Goal: Task Accomplishment & Management: Complete application form

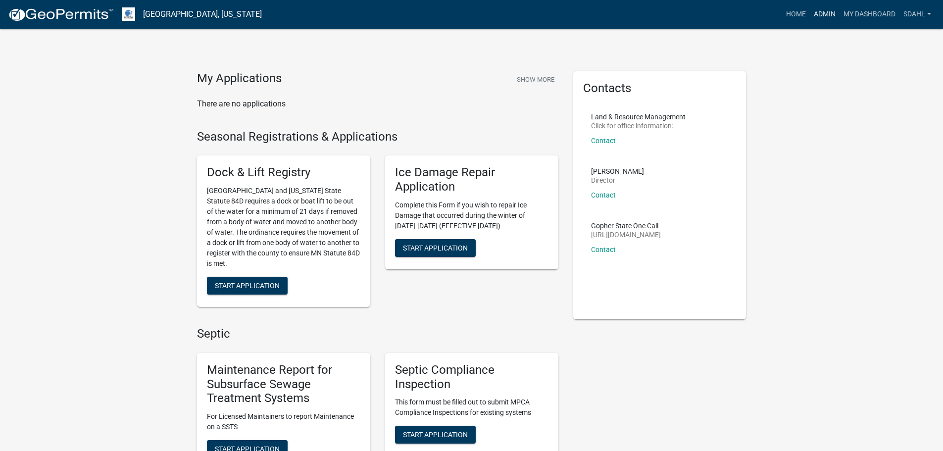
click at [823, 13] on link "Admin" at bounding box center [825, 14] width 30 height 19
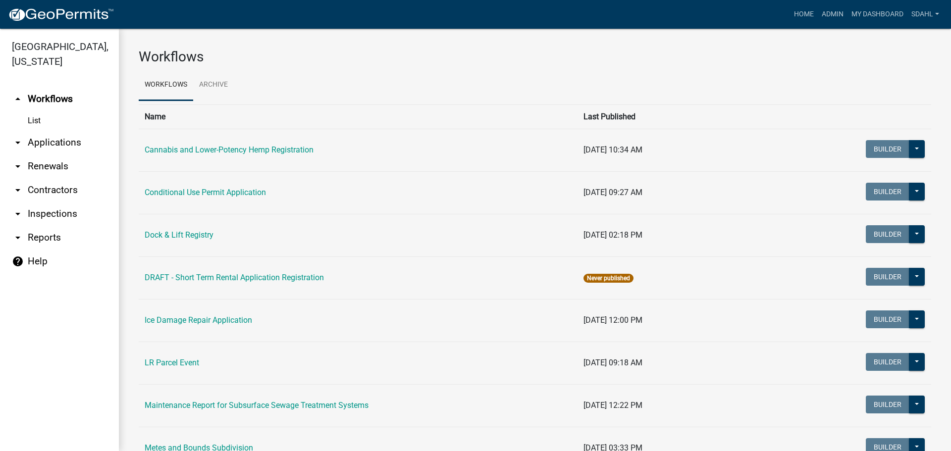
click at [79, 139] on link "arrow_drop_down Applications" at bounding box center [59, 143] width 119 height 24
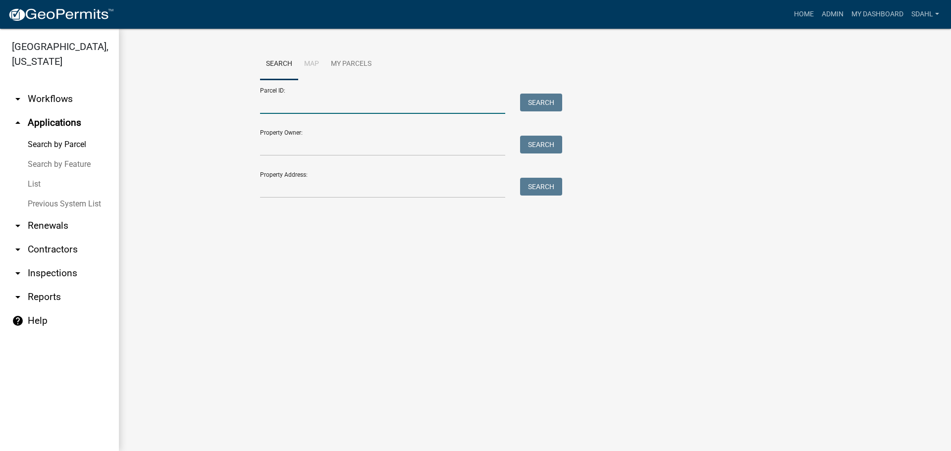
click at [297, 107] on input "Parcel ID:" at bounding box center [382, 104] width 245 height 20
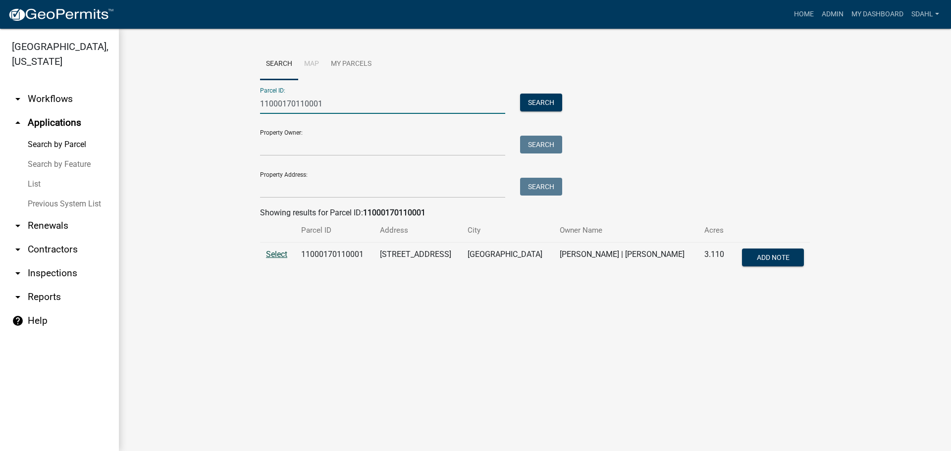
type input "11000170110001"
click at [273, 255] on span "Select" at bounding box center [276, 254] width 21 height 9
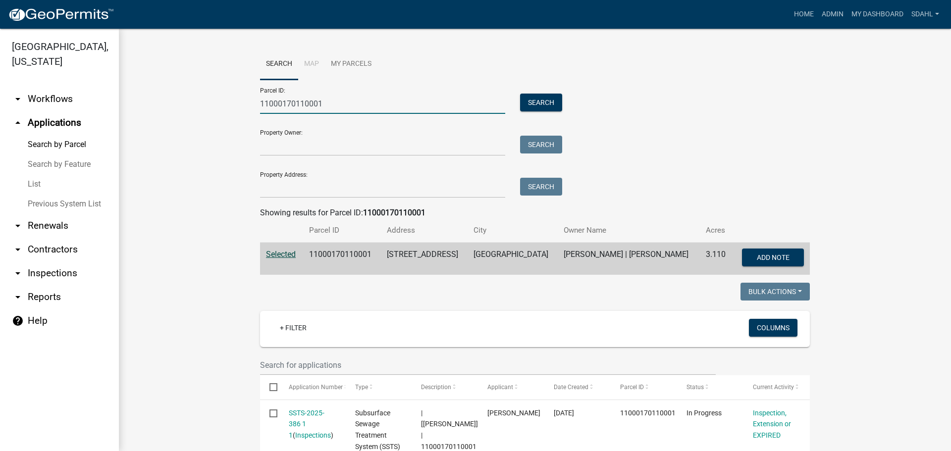
drag, startPoint x: 335, startPoint y: 107, endPoint x: 207, endPoint y: 109, distance: 127.8
click at [207, 109] on wm-workflow-application-search-view "Search Map My Parcels Parcel ID: 11000170110001 Search Property Owner: Search P…" at bounding box center [535, 428] width 792 height 759
click at [329, 188] on input "Property Address:" at bounding box center [382, 188] width 245 height 20
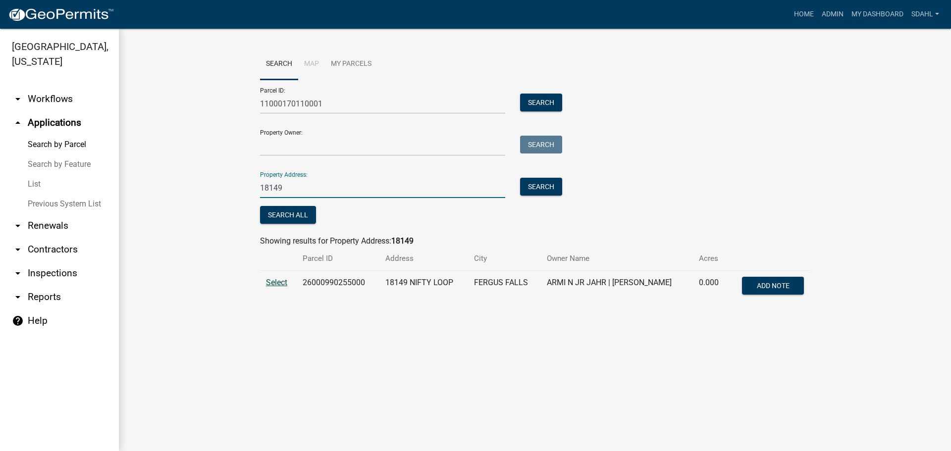
type input "18149"
click at [276, 283] on span "Select" at bounding box center [276, 282] width 21 height 9
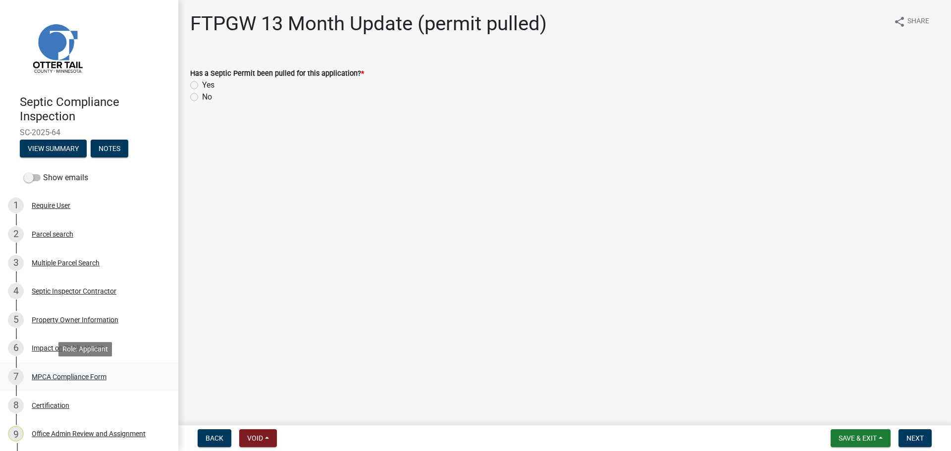
click at [79, 375] on div "MPCA Compliance Form" at bounding box center [69, 376] width 75 height 7
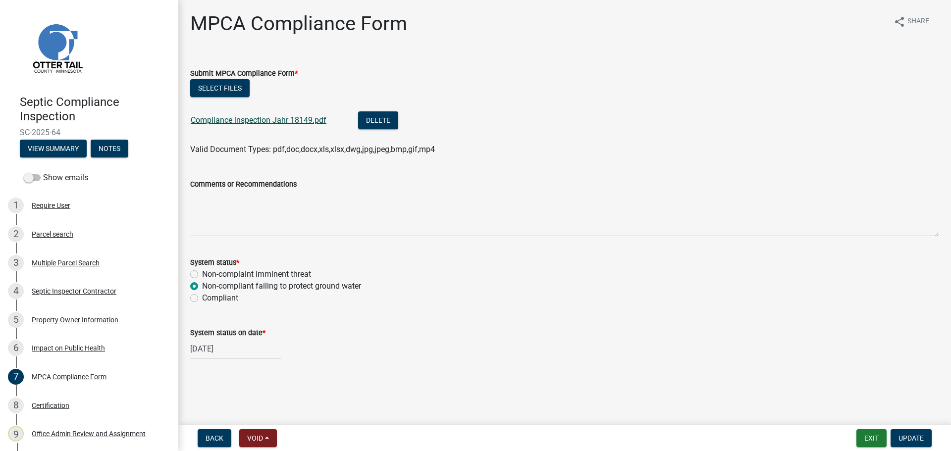
click at [266, 122] on link "Compliance inspection Jahr 18149.pdf" at bounding box center [259, 119] width 136 height 9
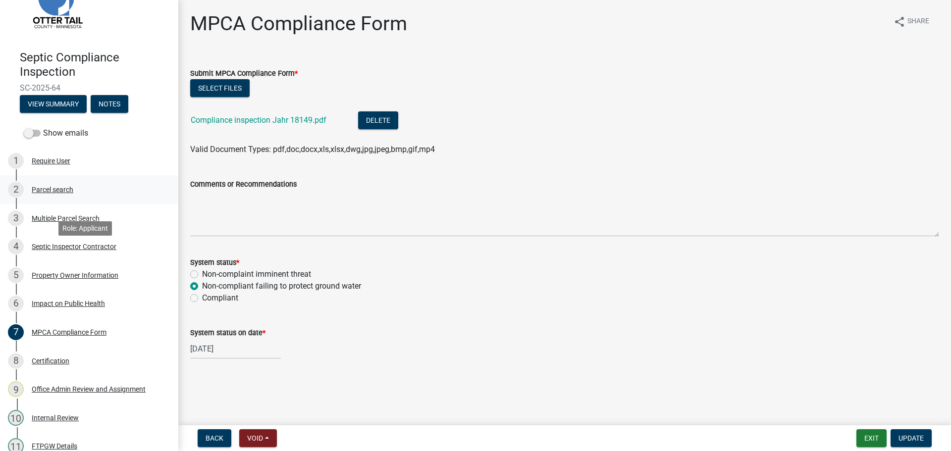
scroll to position [24, 0]
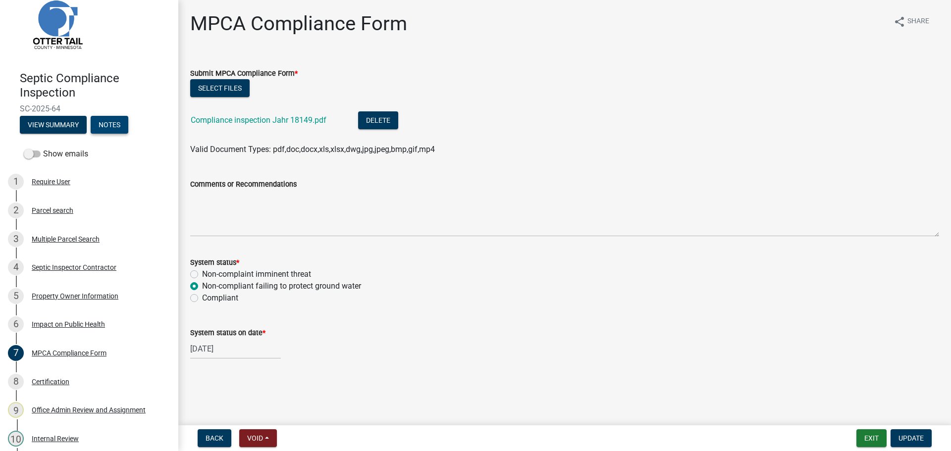
click at [118, 126] on button "Notes" at bounding box center [110, 125] width 38 height 18
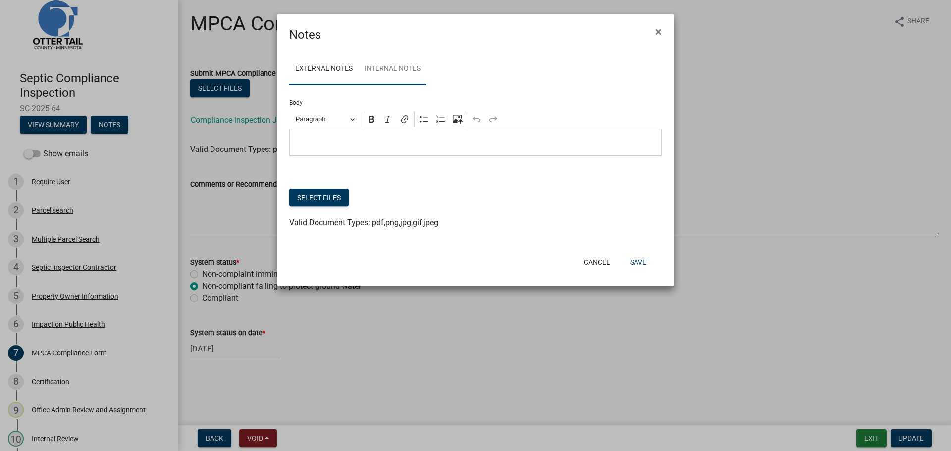
click at [402, 68] on link "Internal Notes" at bounding box center [392, 69] width 68 height 32
drag, startPoint x: 454, startPoint y: 26, endPoint x: 445, endPoint y: 108, distance: 82.7
click at [445, 108] on form "Notes × External Notes Internal Notes Body Rich Text Editor Paragraph Bold Ital…" at bounding box center [475, 145] width 396 height 263
click at [657, 31] on span "×" at bounding box center [658, 32] width 6 height 14
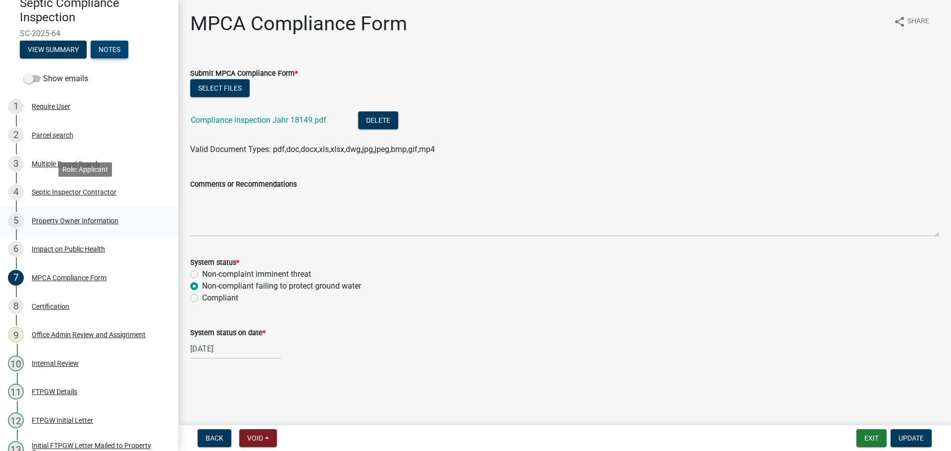
scroll to position [123, 0]
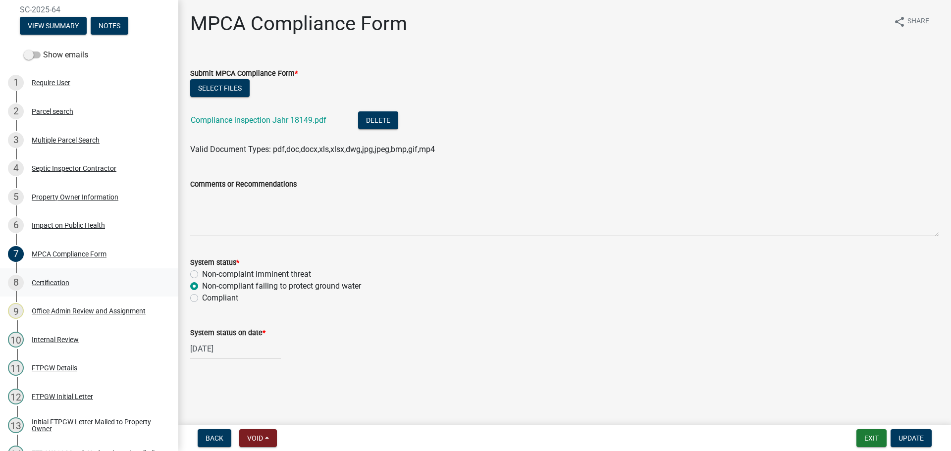
click at [51, 282] on div "Certification" at bounding box center [51, 282] width 38 height 7
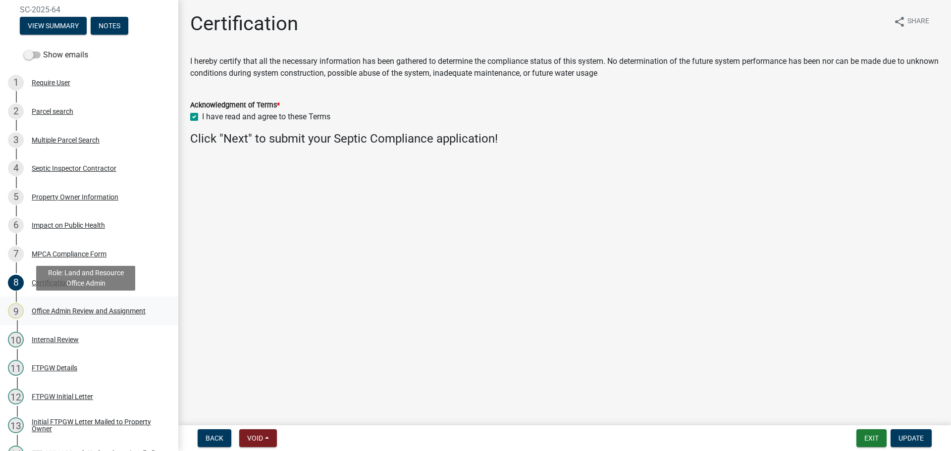
click at [64, 311] on div "Office Admin Review and Assignment" at bounding box center [89, 310] width 114 height 7
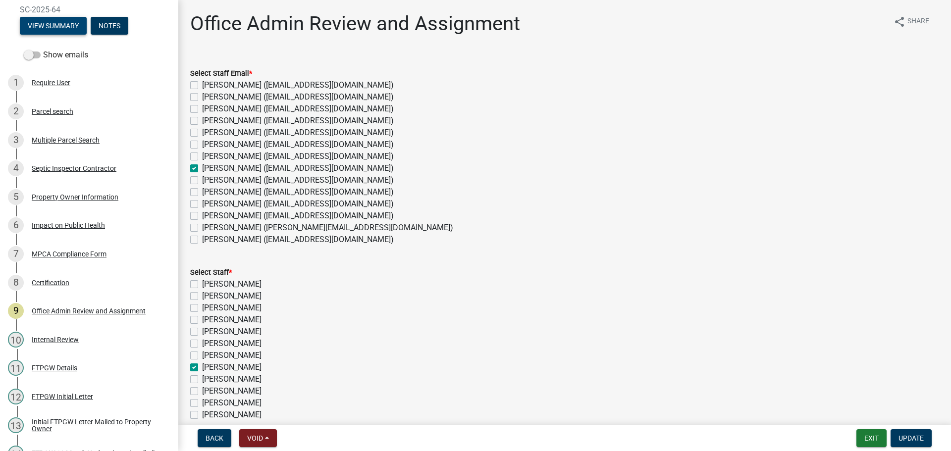
click at [50, 27] on button "View Summary" at bounding box center [53, 26] width 67 height 18
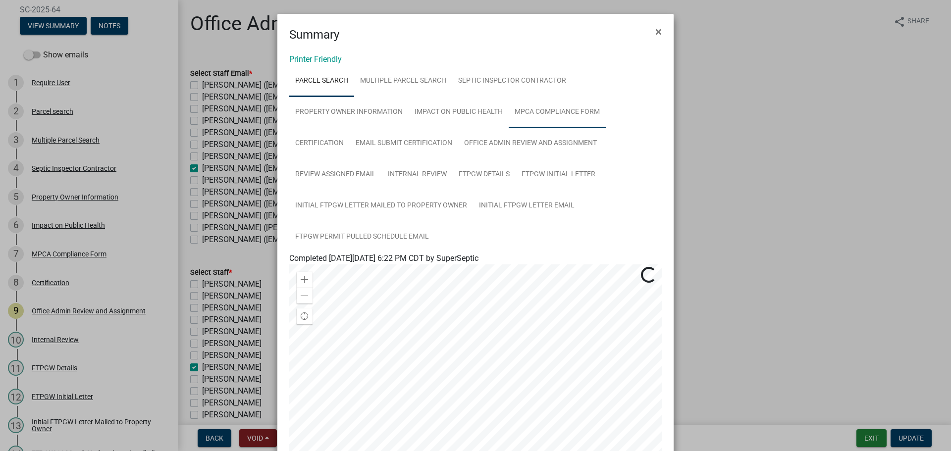
click at [524, 114] on link "MPCA Compliance Form" at bounding box center [557, 113] width 97 height 32
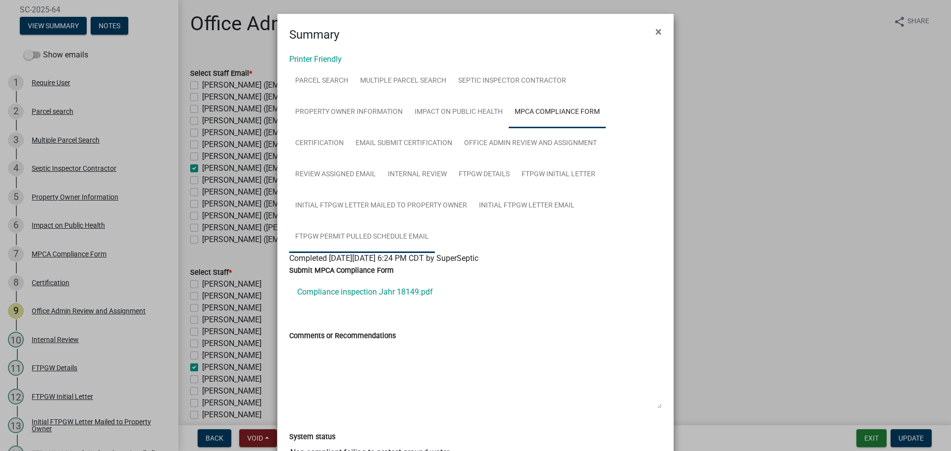
click at [370, 236] on link "FTPGW Permit Pulled Schedule Email" at bounding box center [362, 237] width 146 height 32
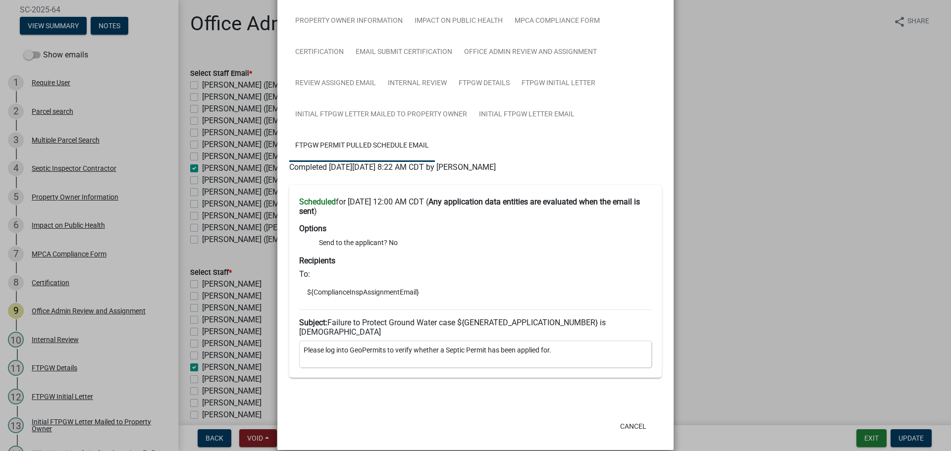
scroll to position [95, 0]
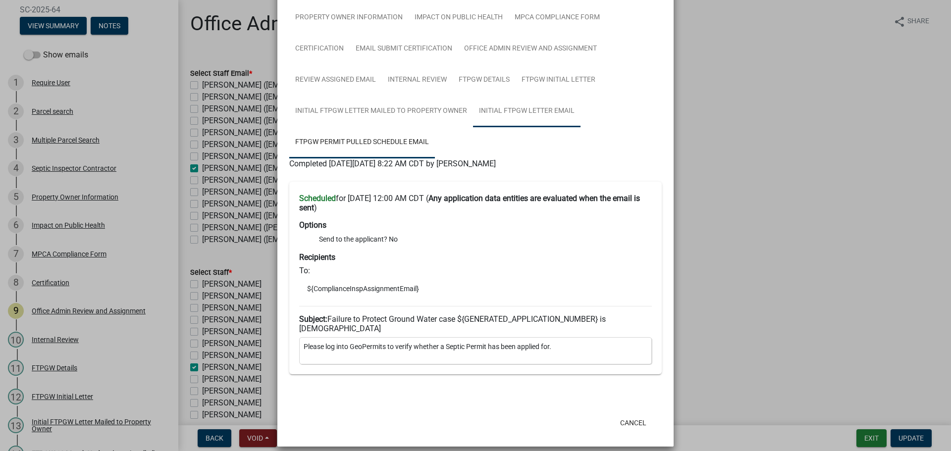
click at [518, 110] on link "Initial FTPGW Letter Email" at bounding box center [526, 112] width 107 height 32
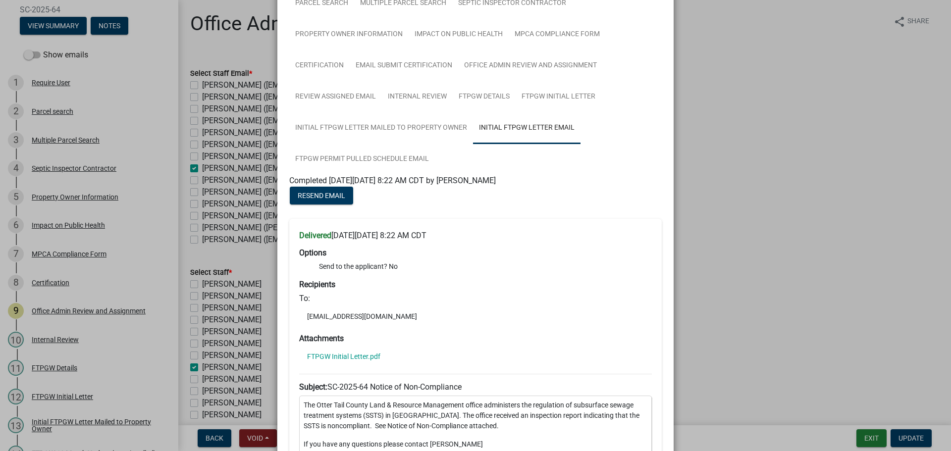
scroll to position [50, 0]
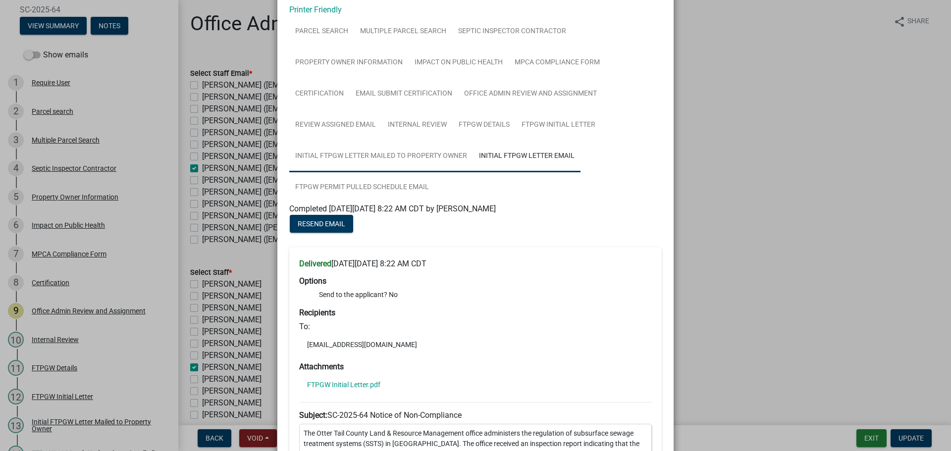
click at [409, 154] on link "Initial FTPGW Letter Mailed to Property Owner" at bounding box center [381, 157] width 184 height 32
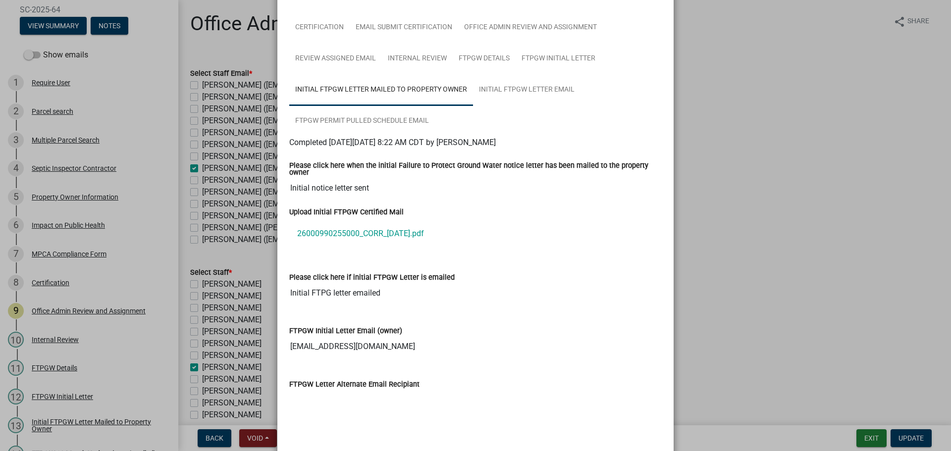
scroll to position [99, 0]
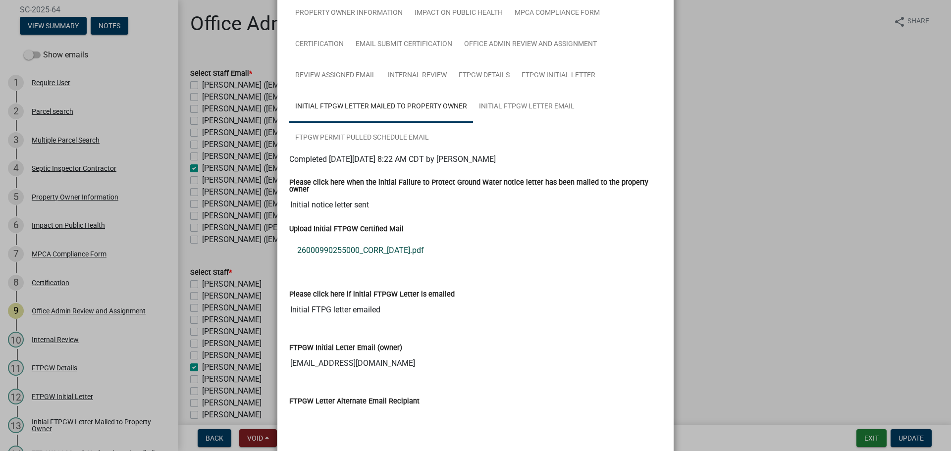
click at [393, 244] on link "26000990255000_CORR_2025-4-22.pdf" at bounding box center [475, 251] width 372 height 24
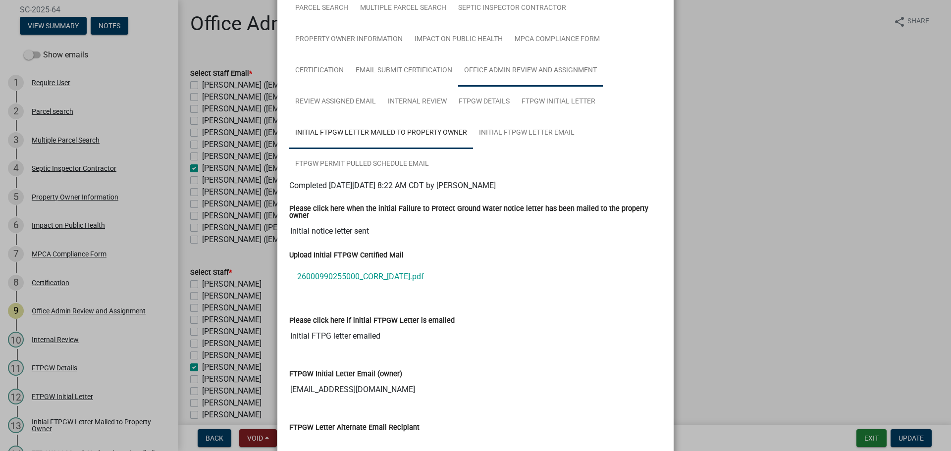
scroll to position [50, 0]
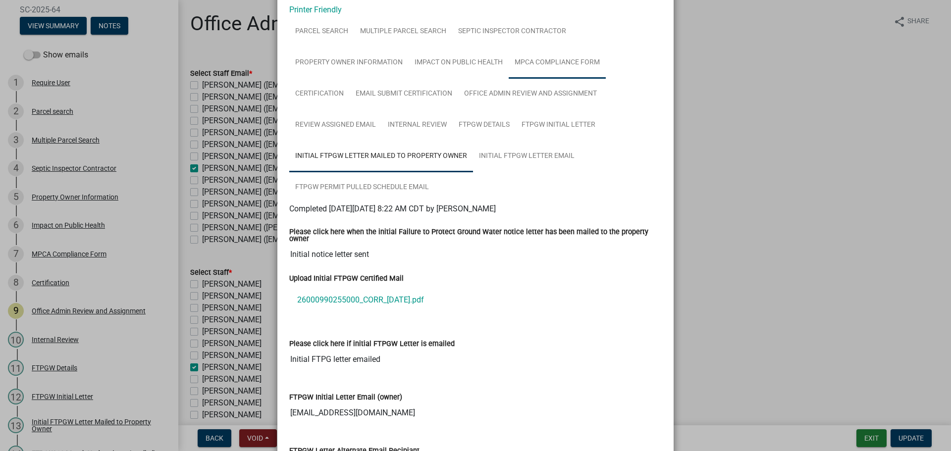
click at [528, 66] on link "MPCA Compliance Form" at bounding box center [557, 63] width 97 height 32
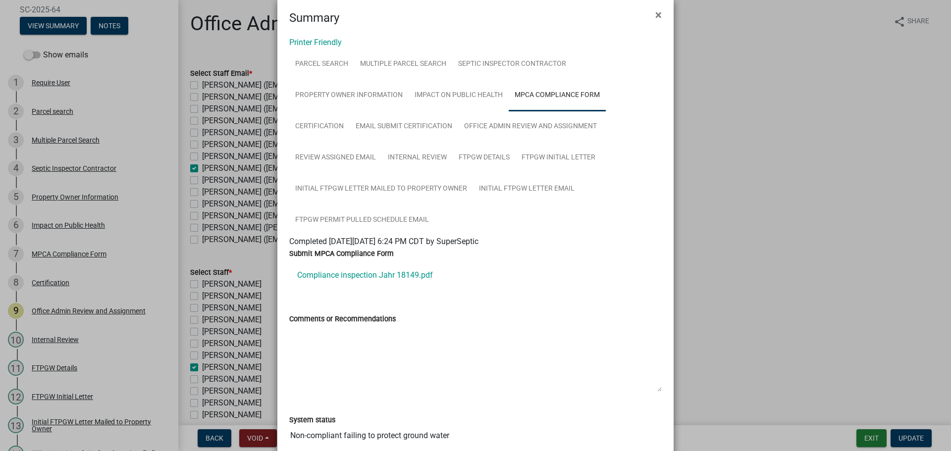
scroll to position [0, 0]
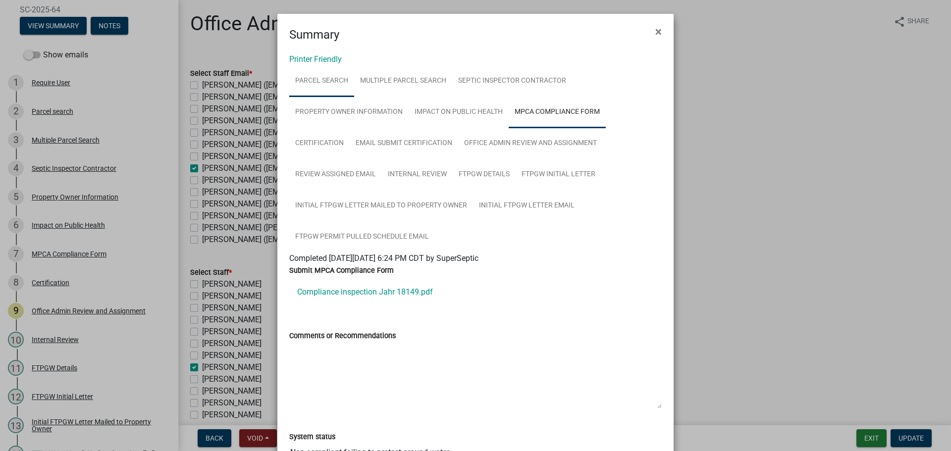
click at [324, 82] on link "Parcel search" at bounding box center [321, 81] width 65 height 32
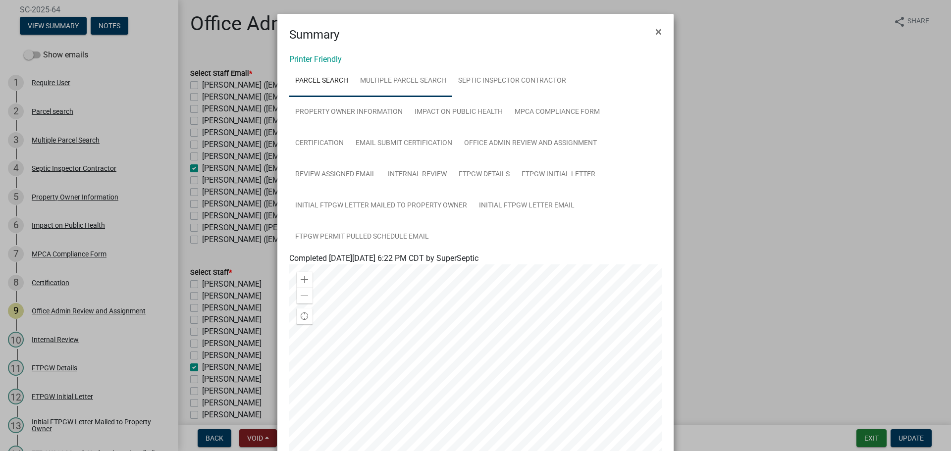
click at [400, 85] on link "Multiple Parcel Search" at bounding box center [403, 81] width 98 height 32
click at [472, 179] on link "FTPGW Details" at bounding box center [484, 175] width 63 height 32
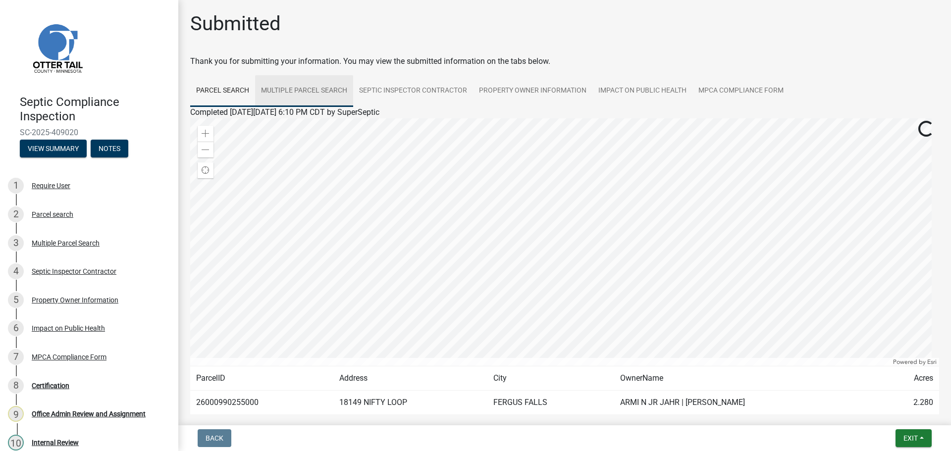
click at [314, 92] on link "Multiple Parcel Search" at bounding box center [304, 91] width 98 height 32
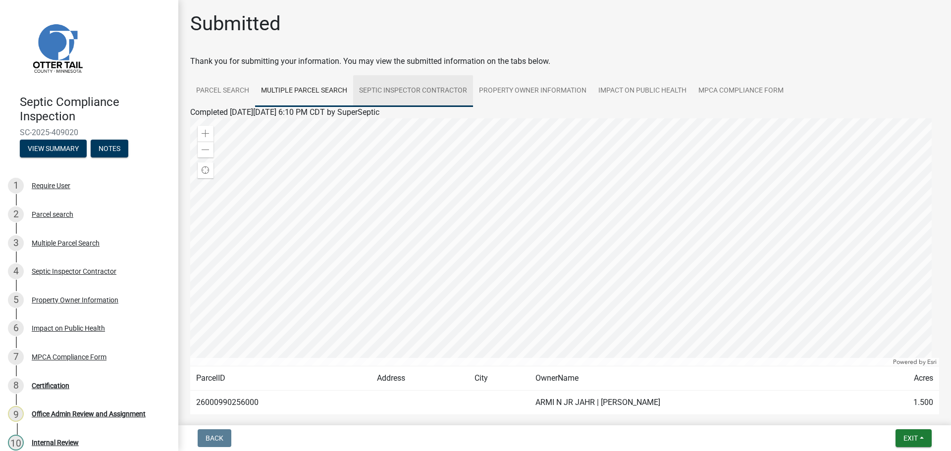
click at [425, 93] on link "Septic Inspector Contractor" at bounding box center [413, 91] width 120 height 32
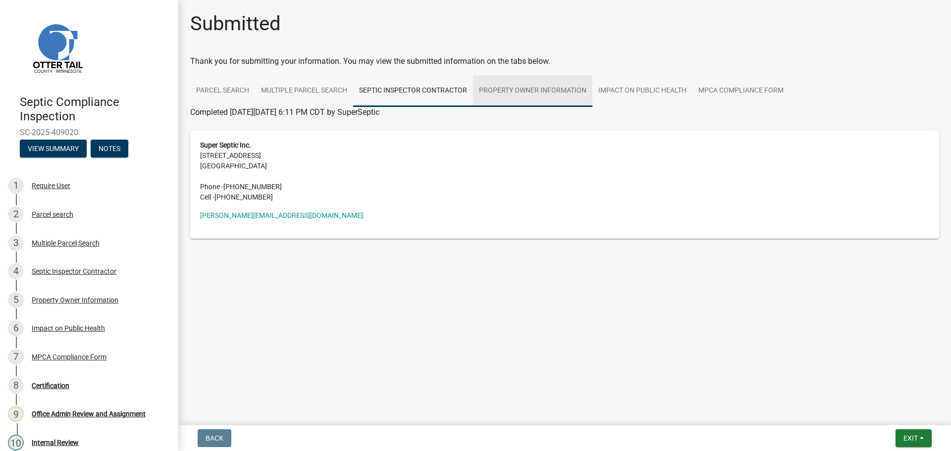
click at [536, 93] on link "Property Owner Information" at bounding box center [532, 91] width 119 height 32
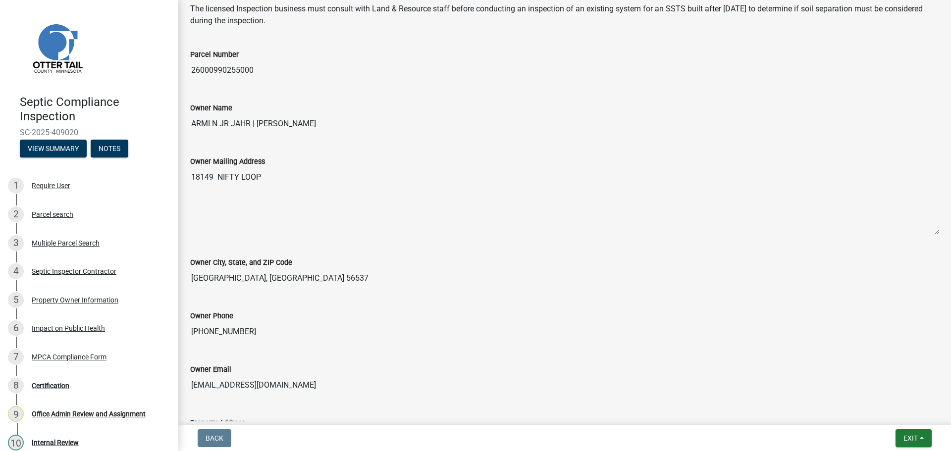
scroll to position [149, 0]
click at [96, 358] on div "MPCA Compliance Form" at bounding box center [69, 357] width 75 height 7
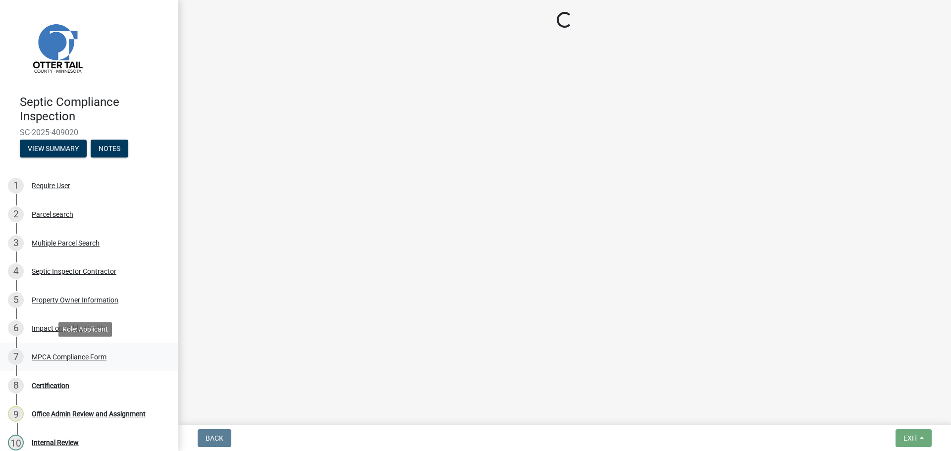
scroll to position [0, 0]
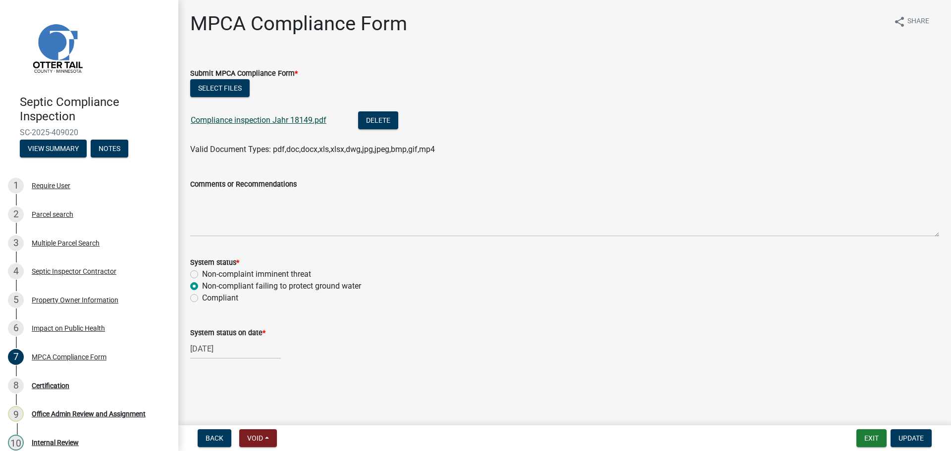
click at [279, 121] on link "Compliance inspection Jahr 18149.pdf" at bounding box center [259, 119] width 136 height 9
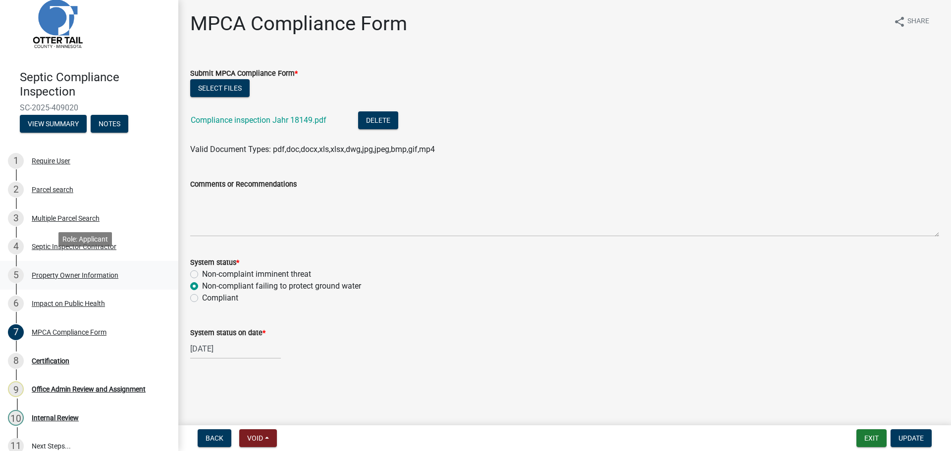
scroll to position [38, 0]
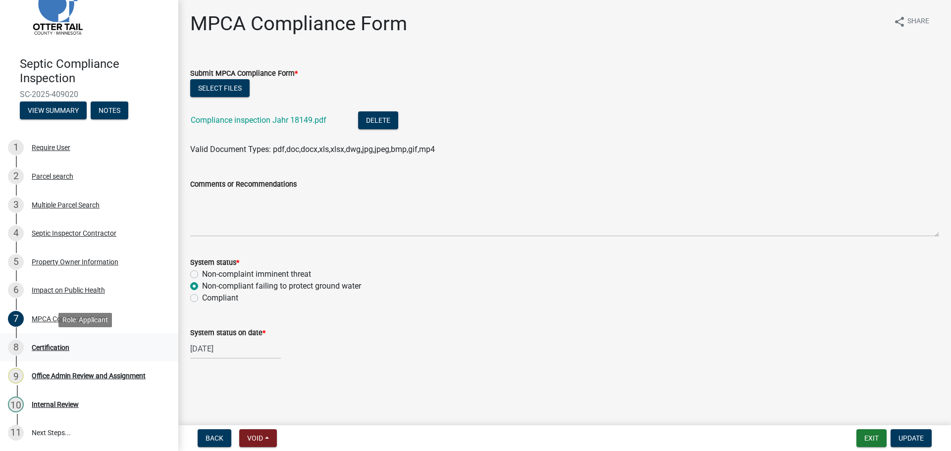
click at [53, 347] on div "Certification" at bounding box center [51, 347] width 38 height 7
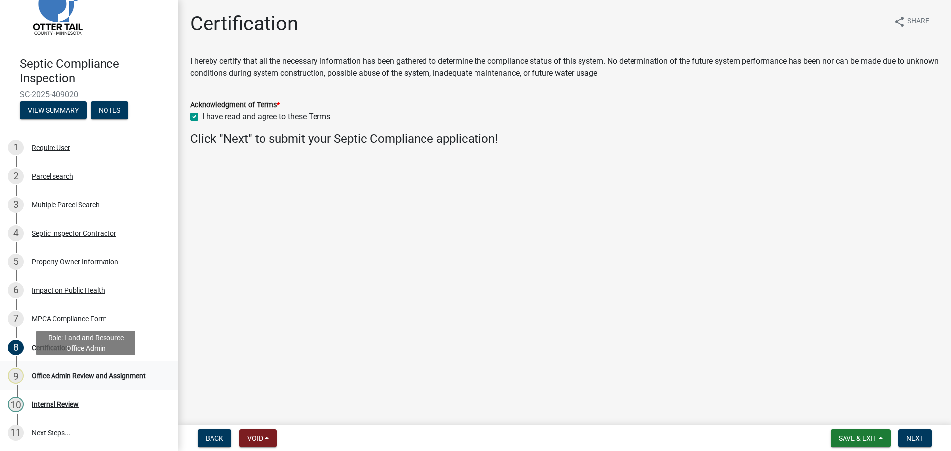
click at [54, 372] on div "Office Admin Review and Assignment" at bounding box center [89, 375] width 114 height 7
click at [64, 108] on button "View Summary" at bounding box center [53, 111] width 67 height 18
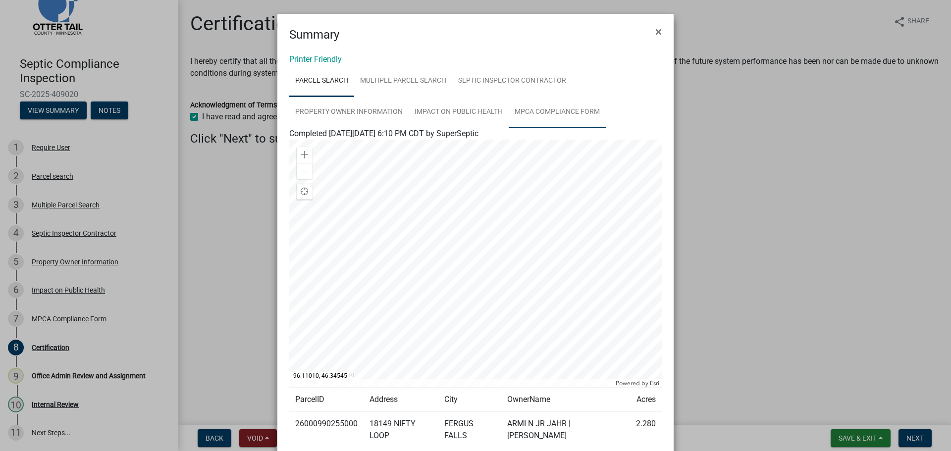
click at [552, 108] on link "MPCA Compliance Form" at bounding box center [557, 113] width 97 height 32
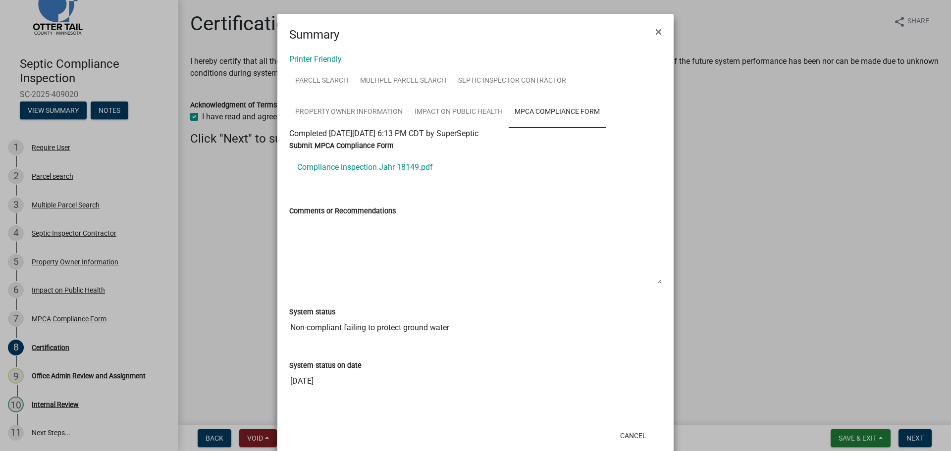
scroll to position [22, 0]
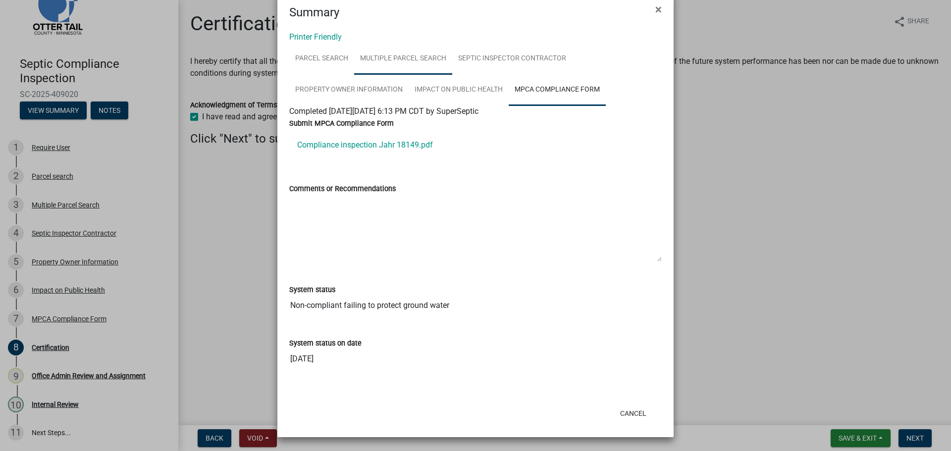
click at [432, 61] on link "Multiple Parcel Search" at bounding box center [403, 59] width 98 height 32
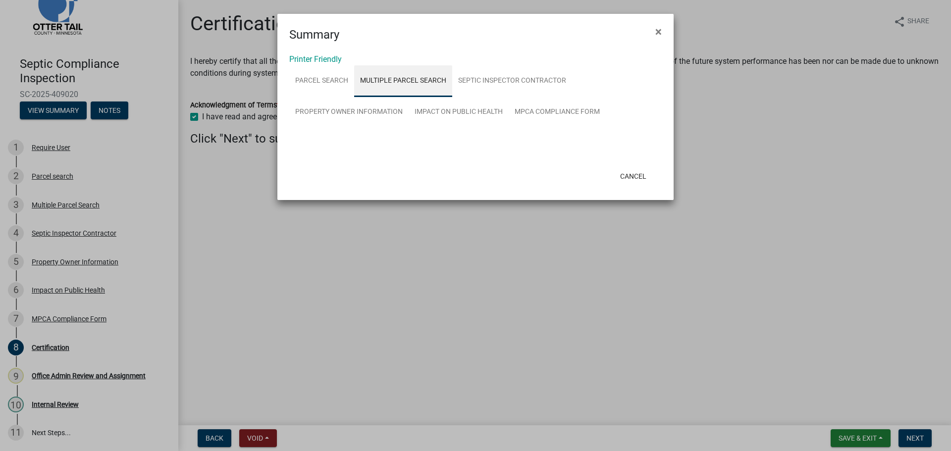
scroll to position [0, 0]
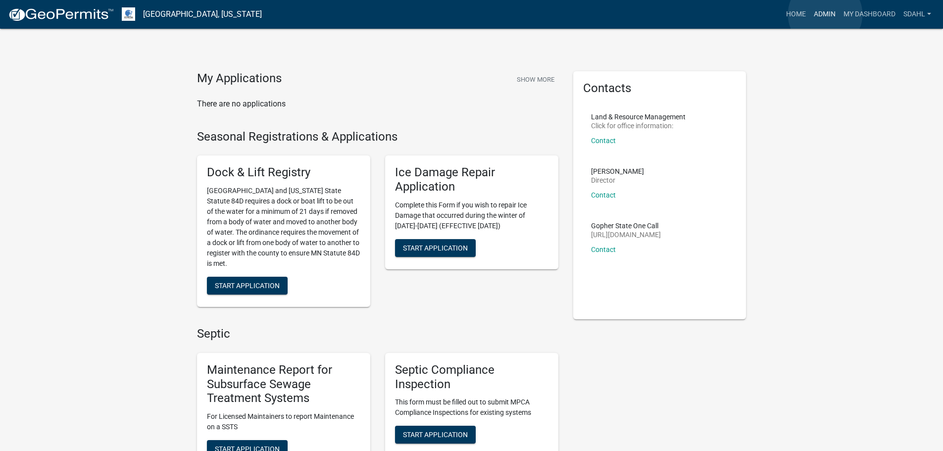
click at [825, 14] on link "Admin" at bounding box center [825, 14] width 30 height 19
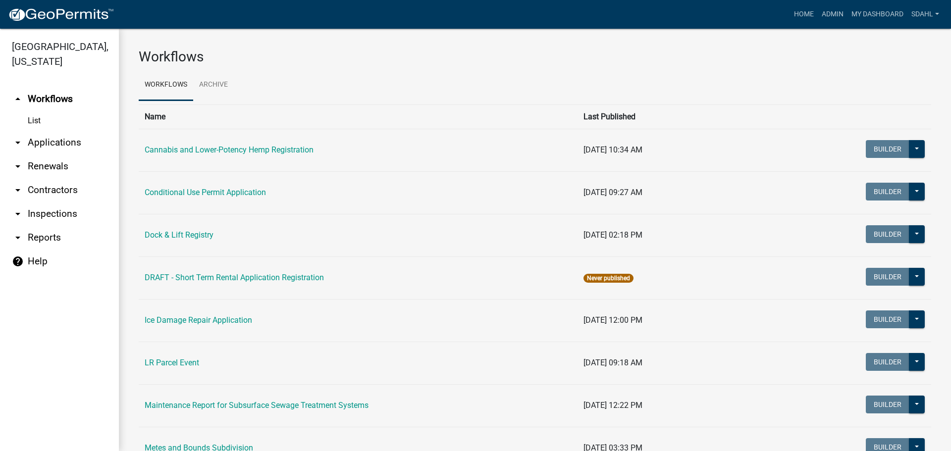
click at [46, 144] on link "arrow_drop_down Applications" at bounding box center [59, 143] width 119 height 24
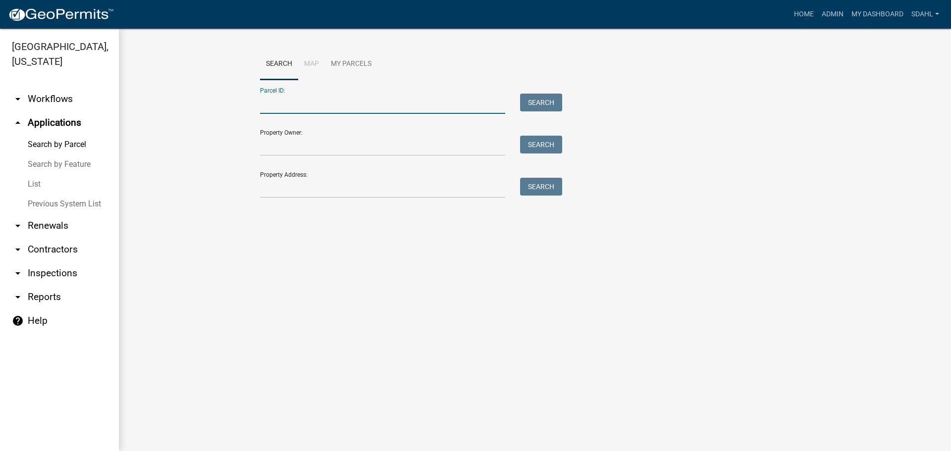
click at [326, 100] on input "Parcel ID:" at bounding box center [382, 104] width 245 height 20
paste input "26000990256000"
type input "26000990256000"
click at [532, 97] on button "Search" at bounding box center [541, 103] width 42 height 18
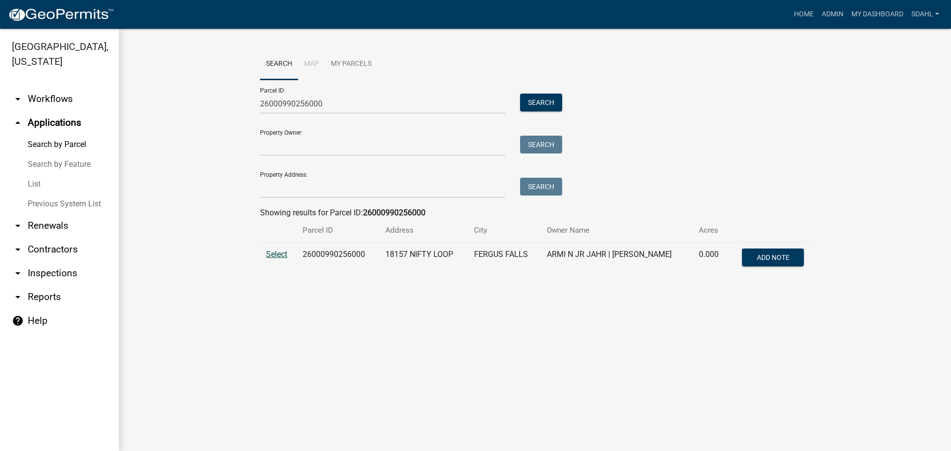
click at [276, 253] on span "Select" at bounding box center [276, 254] width 21 height 9
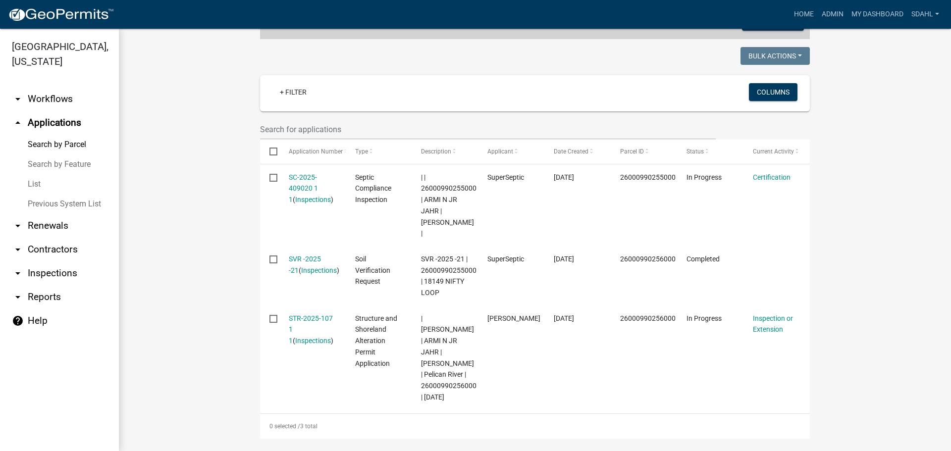
scroll to position [248, 0]
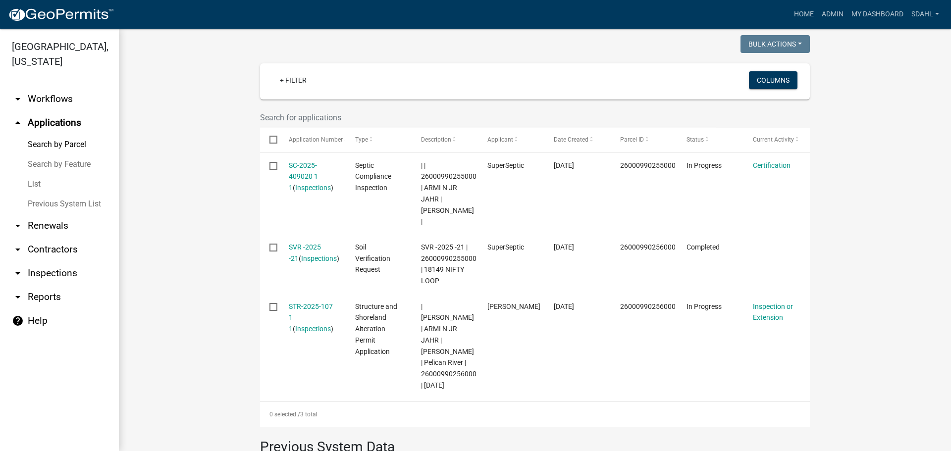
click at [868, 180] on wm-workflow-application-search-view "Search Map My Parcels Parcel ID: 26000990256000 Search Property Owner: Search P…" at bounding box center [535, 204] width 792 height 807
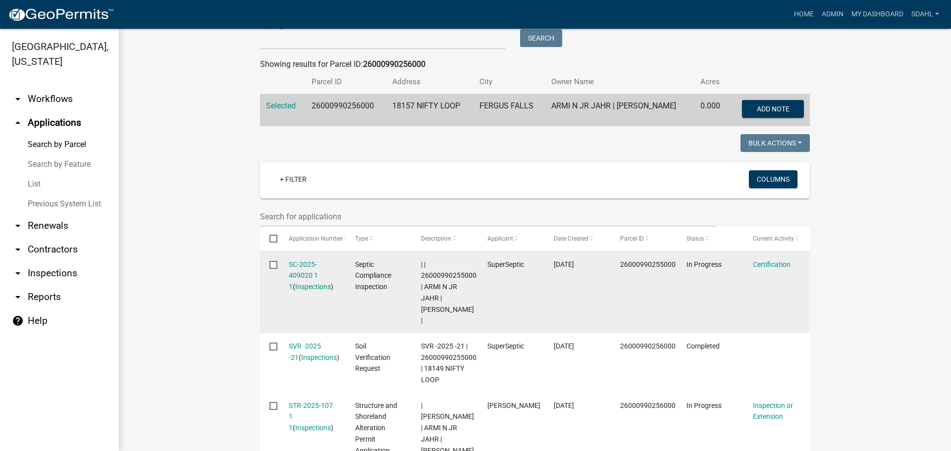
scroll to position [99, 0]
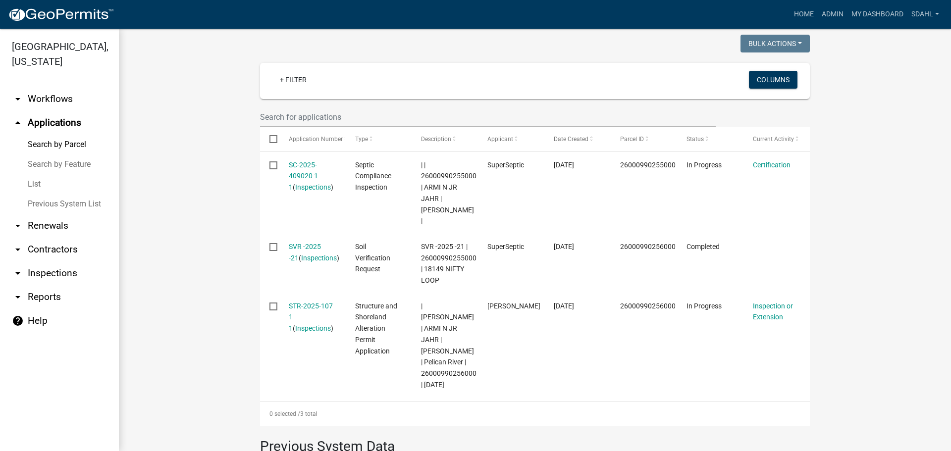
scroll to position [248, 0]
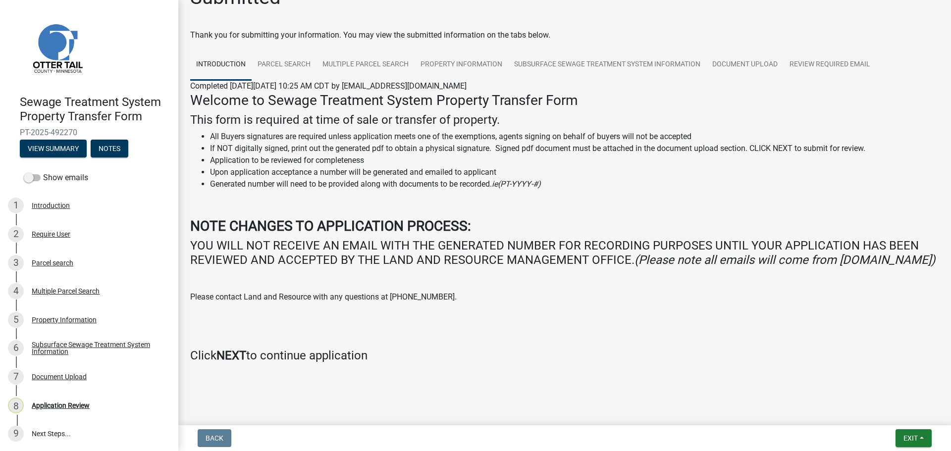
scroll to position [41, 0]
click at [290, 50] on link "Parcel search" at bounding box center [284, 65] width 65 height 32
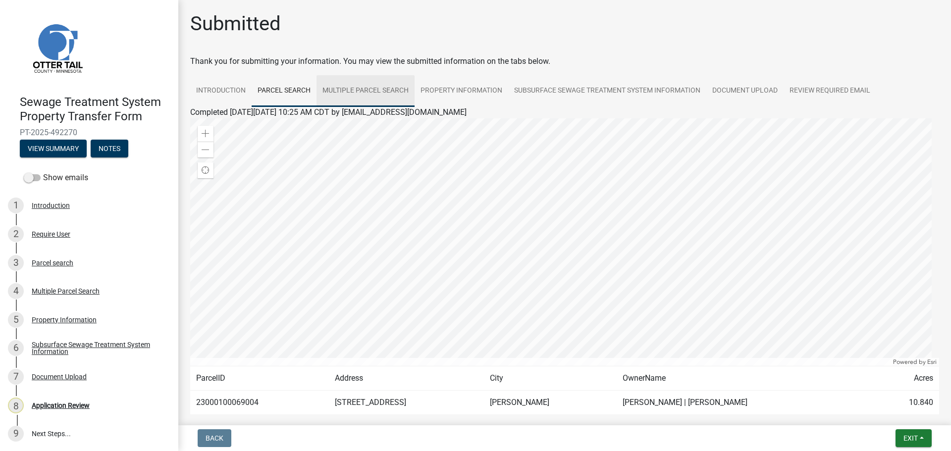
click at [364, 91] on link "Multiple Parcel Search" at bounding box center [365, 91] width 98 height 32
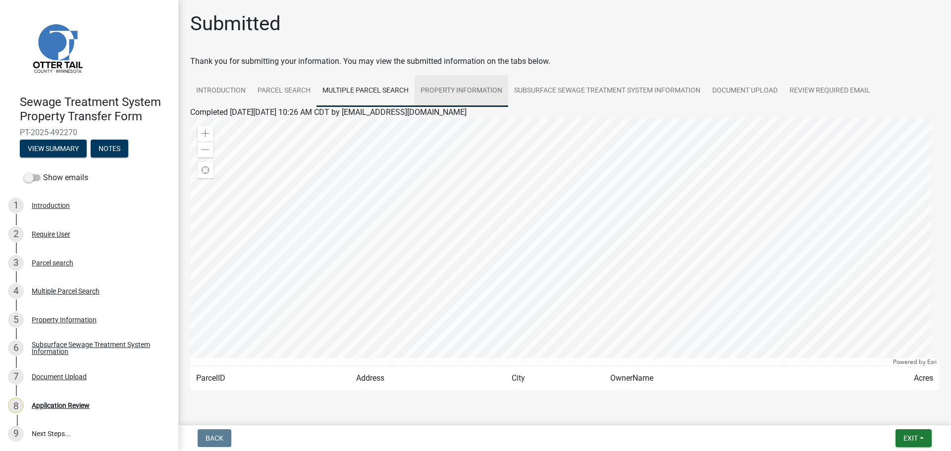
click at [460, 94] on link "Property Information" at bounding box center [461, 91] width 94 height 32
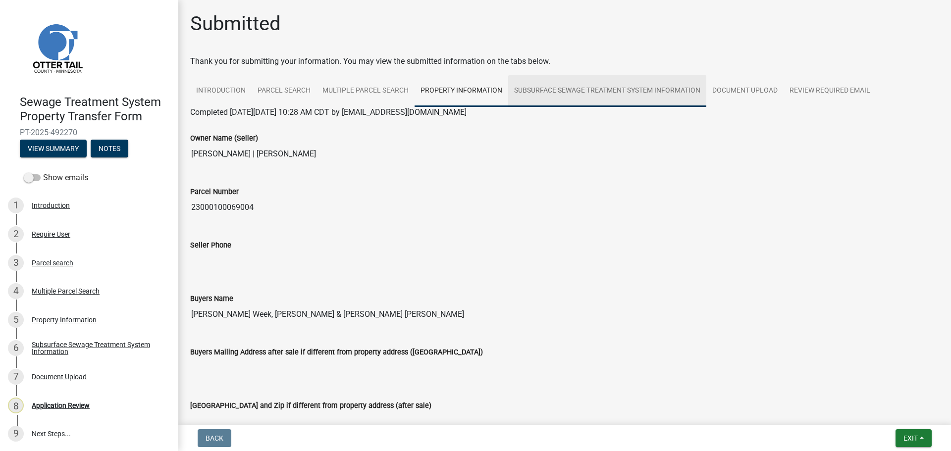
click at [615, 89] on link "Subsurface Sewage Treatment System Information" at bounding box center [607, 91] width 198 height 32
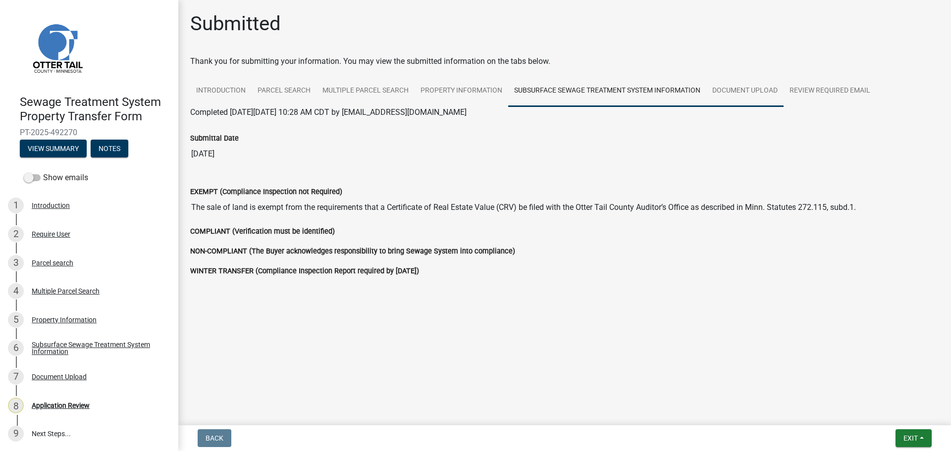
click at [752, 93] on link "Document Upload" at bounding box center [744, 91] width 77 height 32
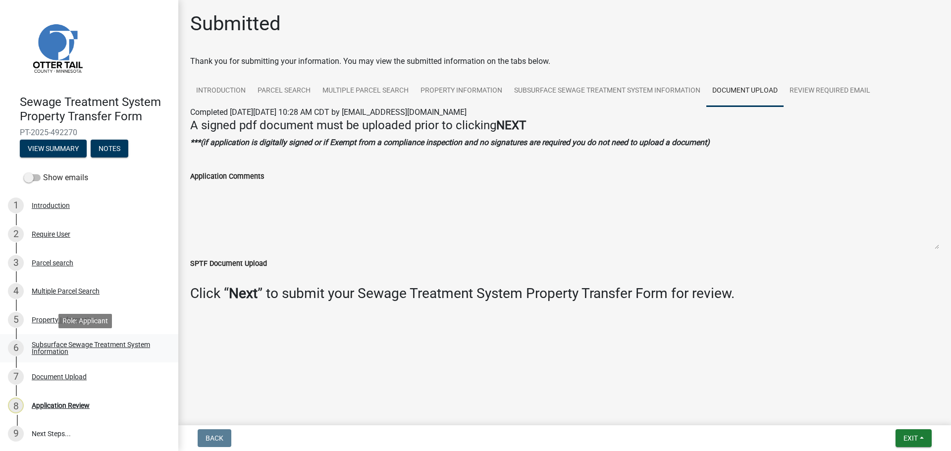
click at [61, 346] on div "Subsurface Sewage Treatment System Information" at bounding box center [97, 348] width 131 height 14
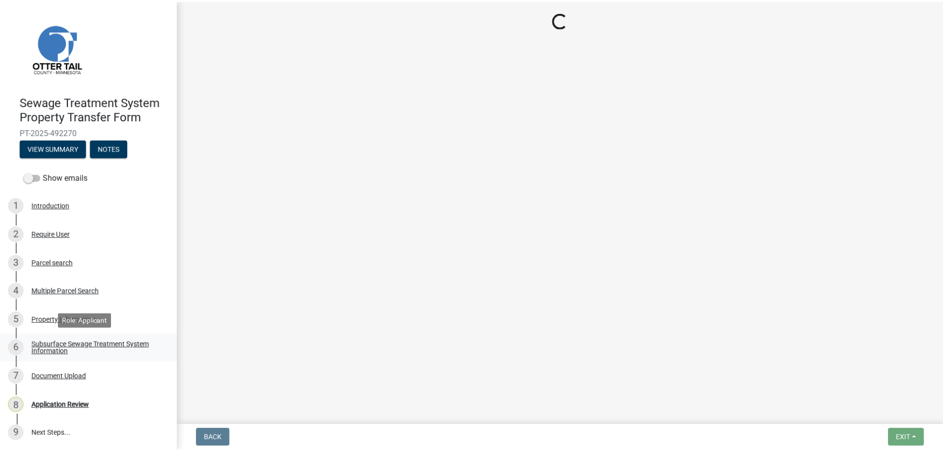
scroll to position [1, 0]
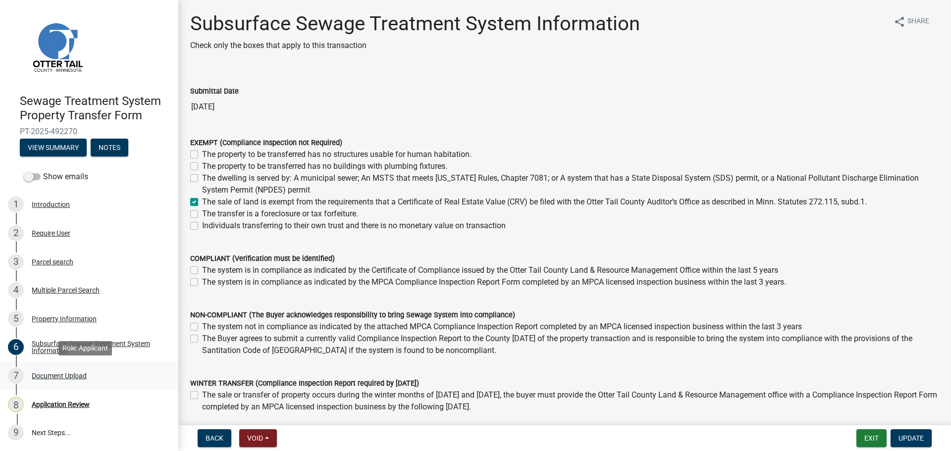
click at [65, 377] on div "Document Upload" at bounding box center [59, 375] width 55 height 7
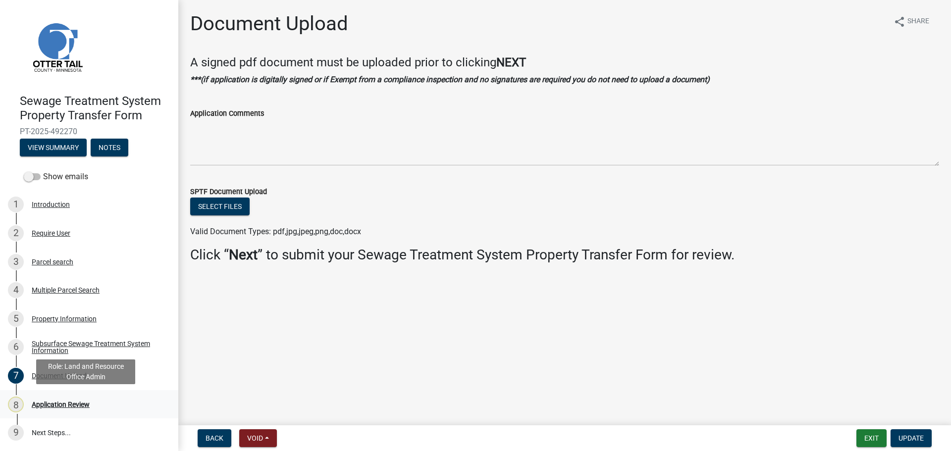
click at [71, 405] on div "Application Review" at bounding box center [61, 404] width 58 height 7
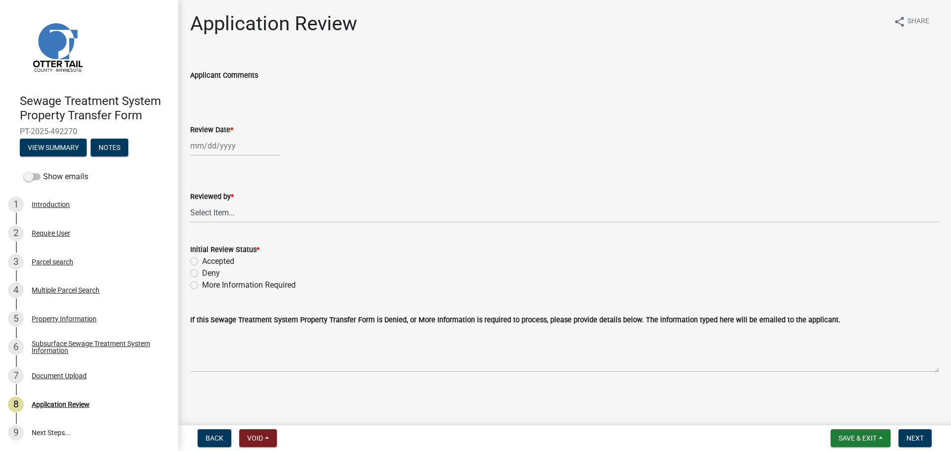
select select "10"
select select "2025"
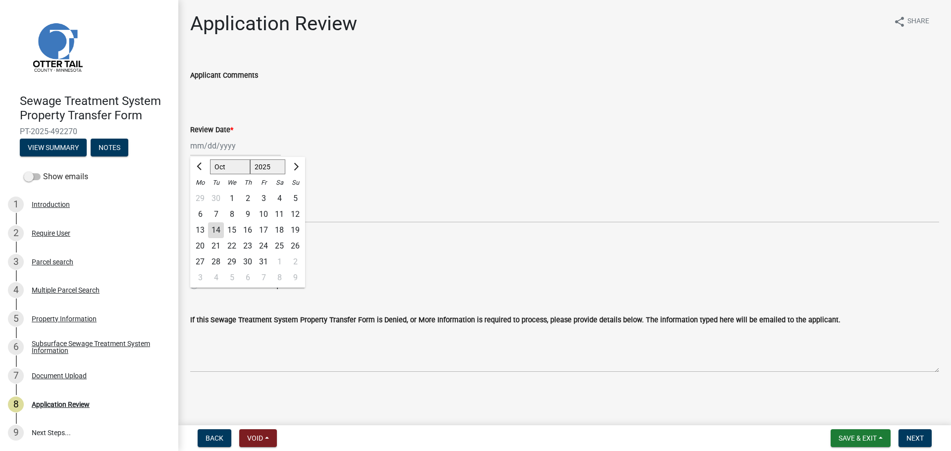
click at [232, 146] on div "[PERSON_NAME] Feb Mar Apr [PERSON_NAME][DATE] Oct Nov [DATE] 1526 1527 1528 152…" at bounding box center [235, 146] width 91 height 20
click at [216, 227] on div "14" at bounding box center [216, 230] width 16 height 16
type input "[DATE]"
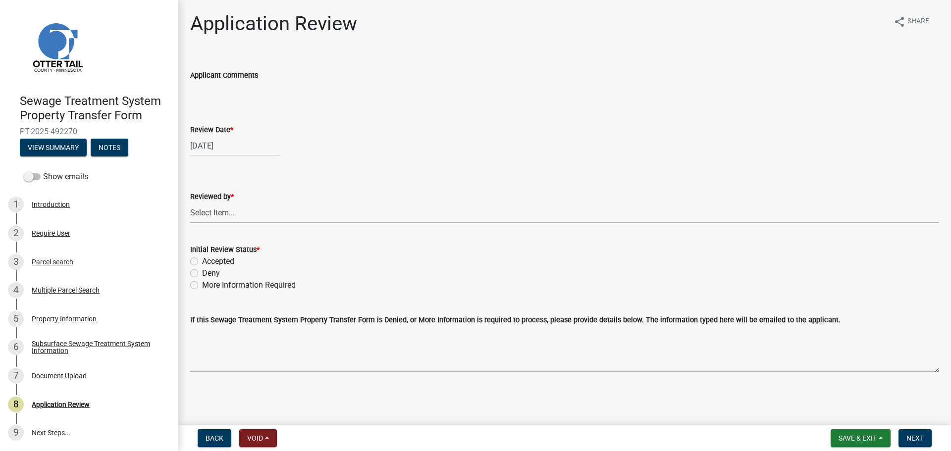
click at [227, 211] on select "Select Item... [PERSON_NAME] [PERSON_NAME] [PERSON_NAME] [PERSON_NAME] [PERSON_…" at bounding box center [564, 213] width 749 height 20
click at [190, 203] on select "Select Item... [PERSON_NAME] [PERSON_NAME] [PERSON_NAME] [PERSON_NAME] [PERSON_…" at bounding box center [564, 213] width 749 height 20
select select "67745ee8-7159-4960-80f9-a638286b467c"
click at [227, 260] on label "Accepted" at bounding box center [218, 261] width 32 height 12
click at [208, 260] on input "Accepted" at bounding box center [205, 258] width 6 height 6
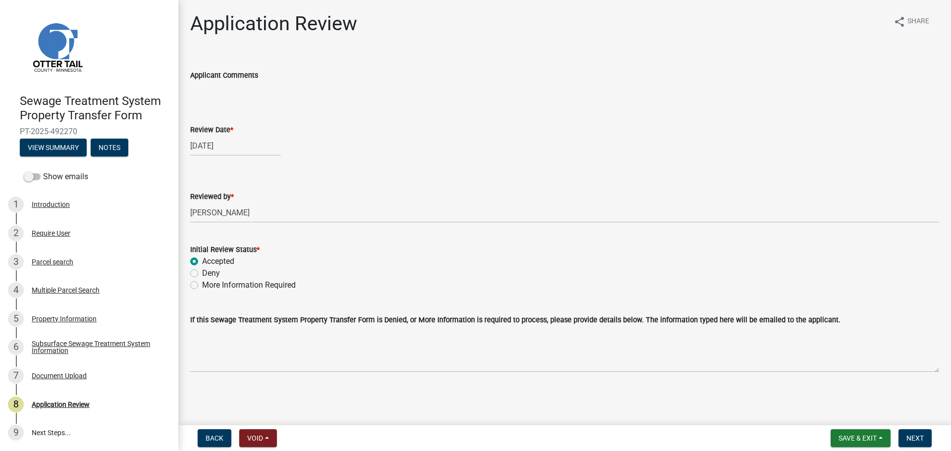
radio input "true"
click at [917, 438] on span "Next" at bounding box center [914, 438] width 17 height 8
